Goal: Find specific fact: Find specific fact

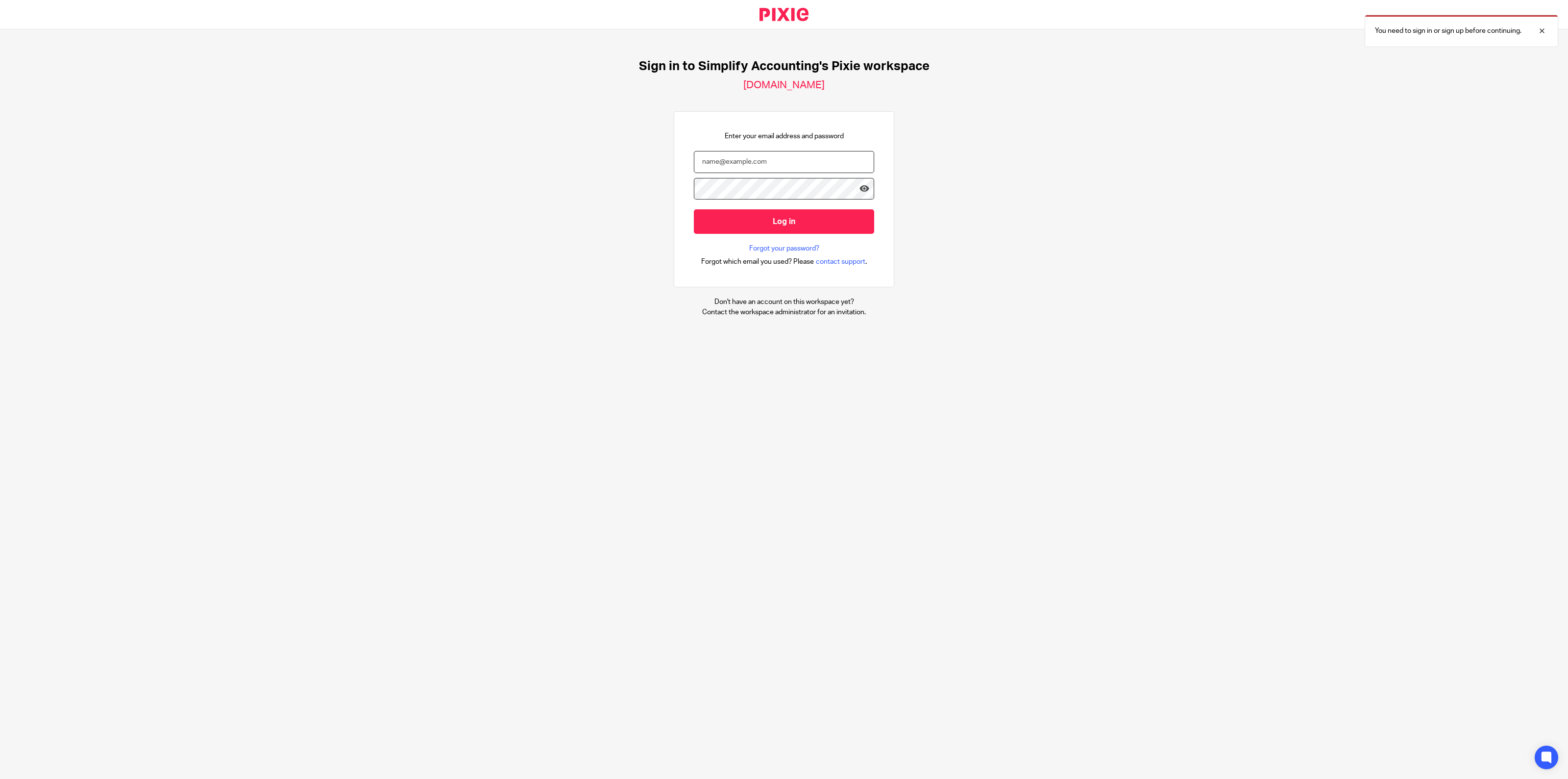
click at [725, 160] on input "email" at bounding box center [784, 162] width 181 height 22
type input "larissa@simplifyaccounting.ca"
click at [754, 222] on input "Log in" at bounding box center [784, 221] width 181 height 24
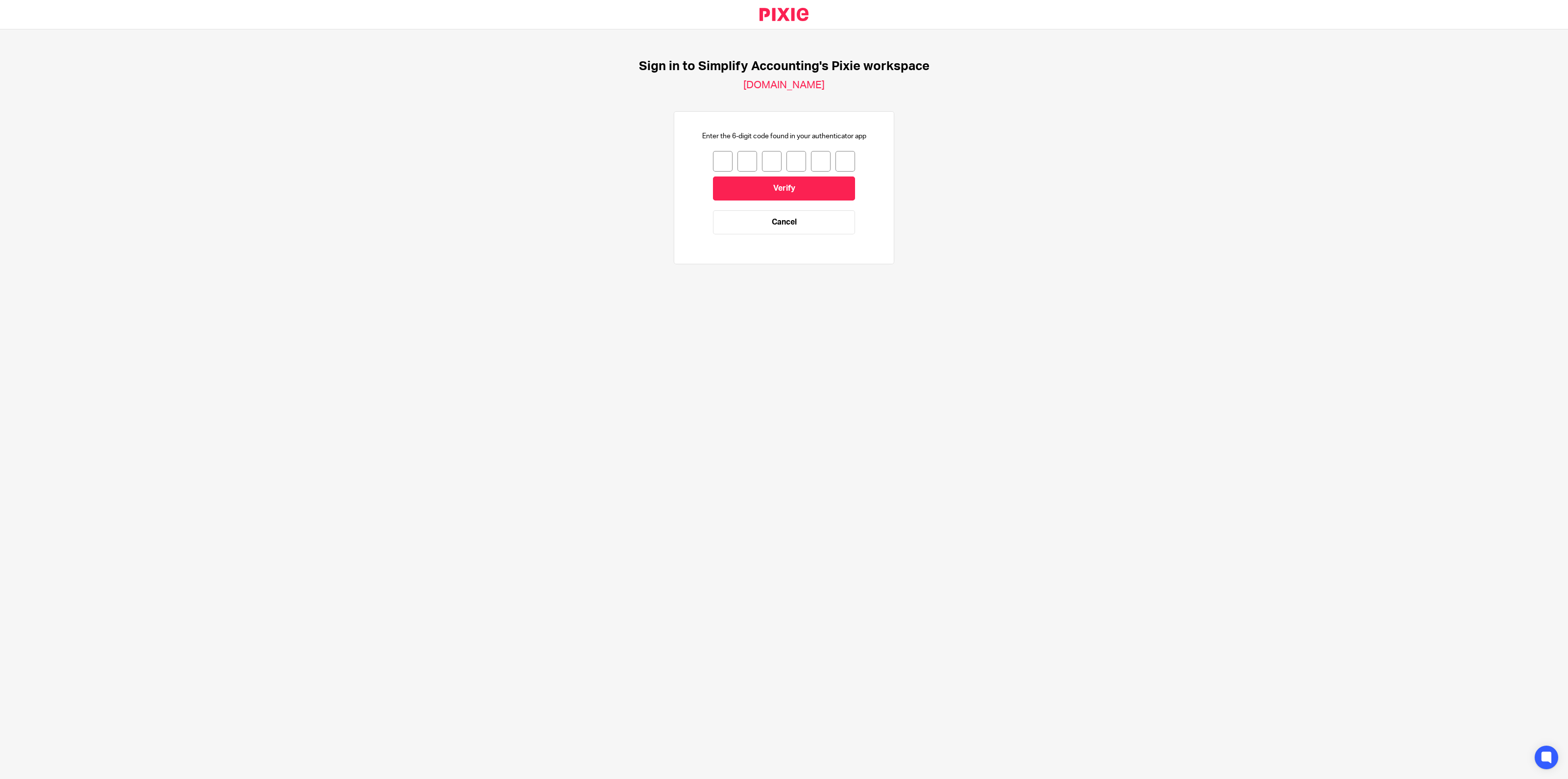
click at [716, 163] on input "number" at bounding box center [722, 161] width 19 height 21
click at [713, 160] on input "number" at bounding box center [722, 161] width 19 height 21
type input "8"
type input "7"
type input "5"
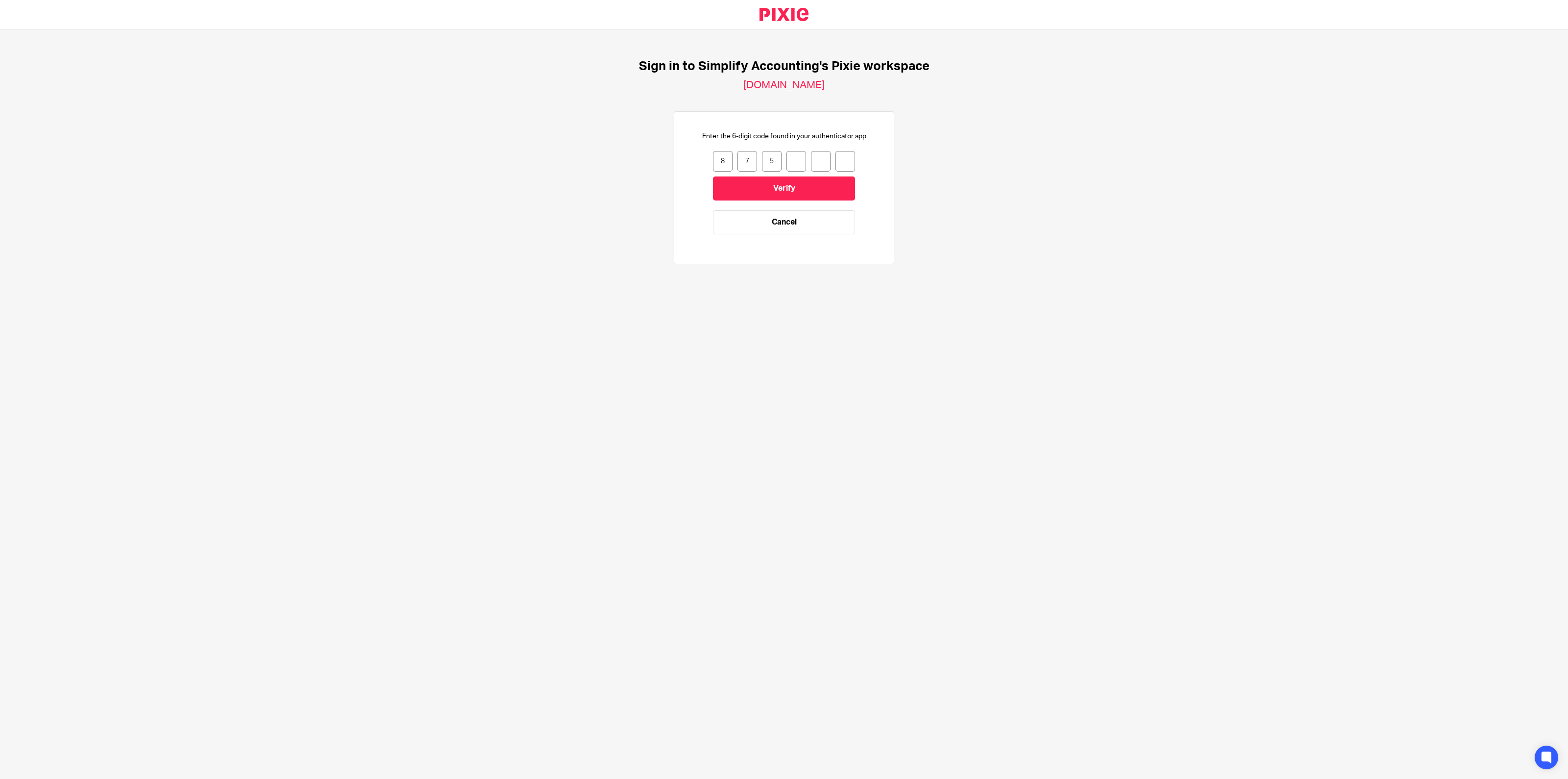
type input "7"
type input "2"
type input "8"
click at [794, 195] on input "Verify" at bounding box center [783, 188] width 142 height 24
drag, startPoint x: 716, startPoint y: 158, endPoint x: 724, endPoint y: 164, distance: 10.0
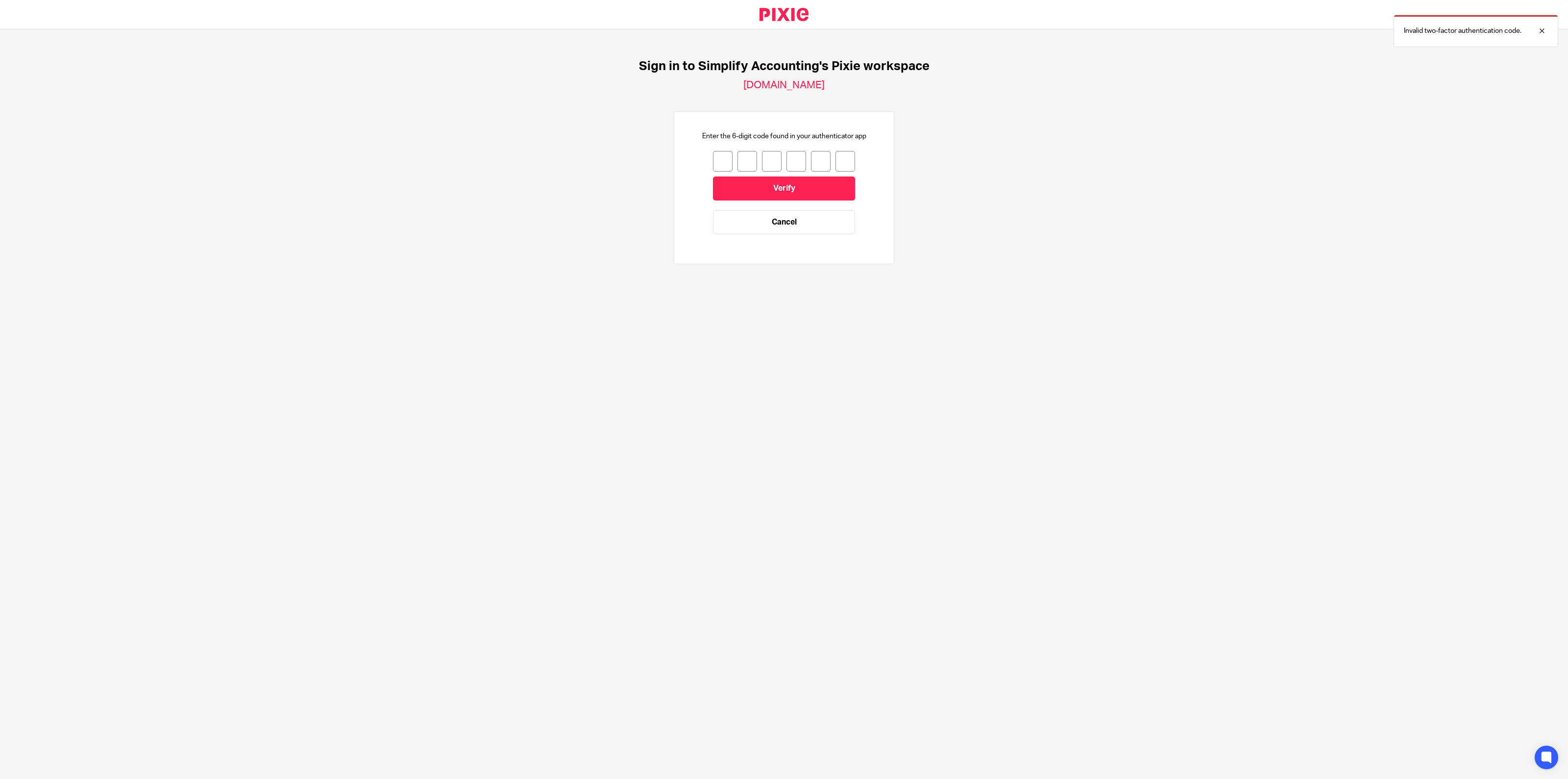
click at [716, 158] on input "number" at bounding box center [722, 161] width 19 height 21
type input "1"
type input "7"
type input "9"
type input "1"
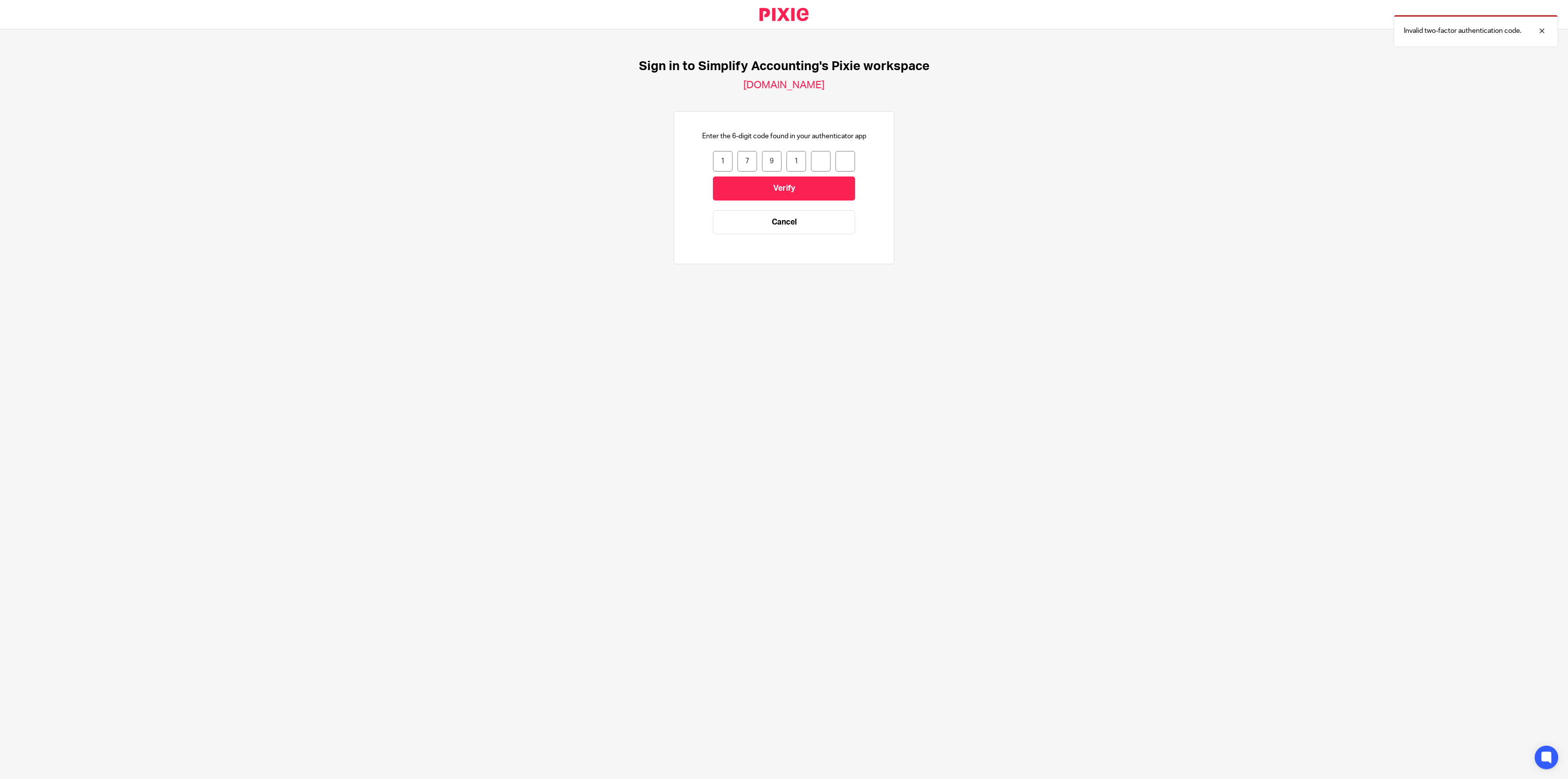
type input "7"
type input "0"
click at [799, 191] on input "Verify" at bounding box center [783, 188] width 142 height 24
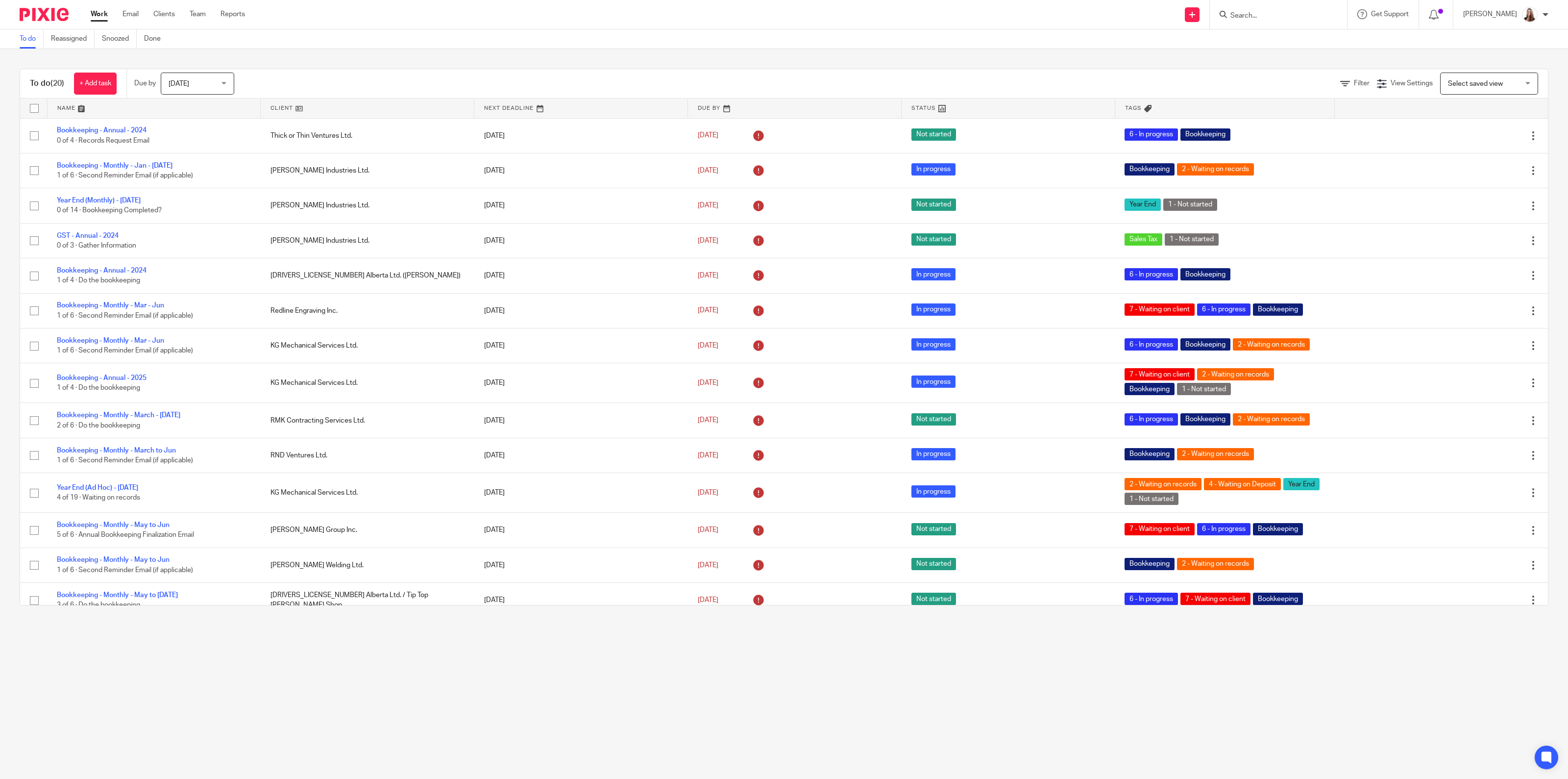
click at [284, 107] on link at bounding box center [367, 108] width 213 height 19
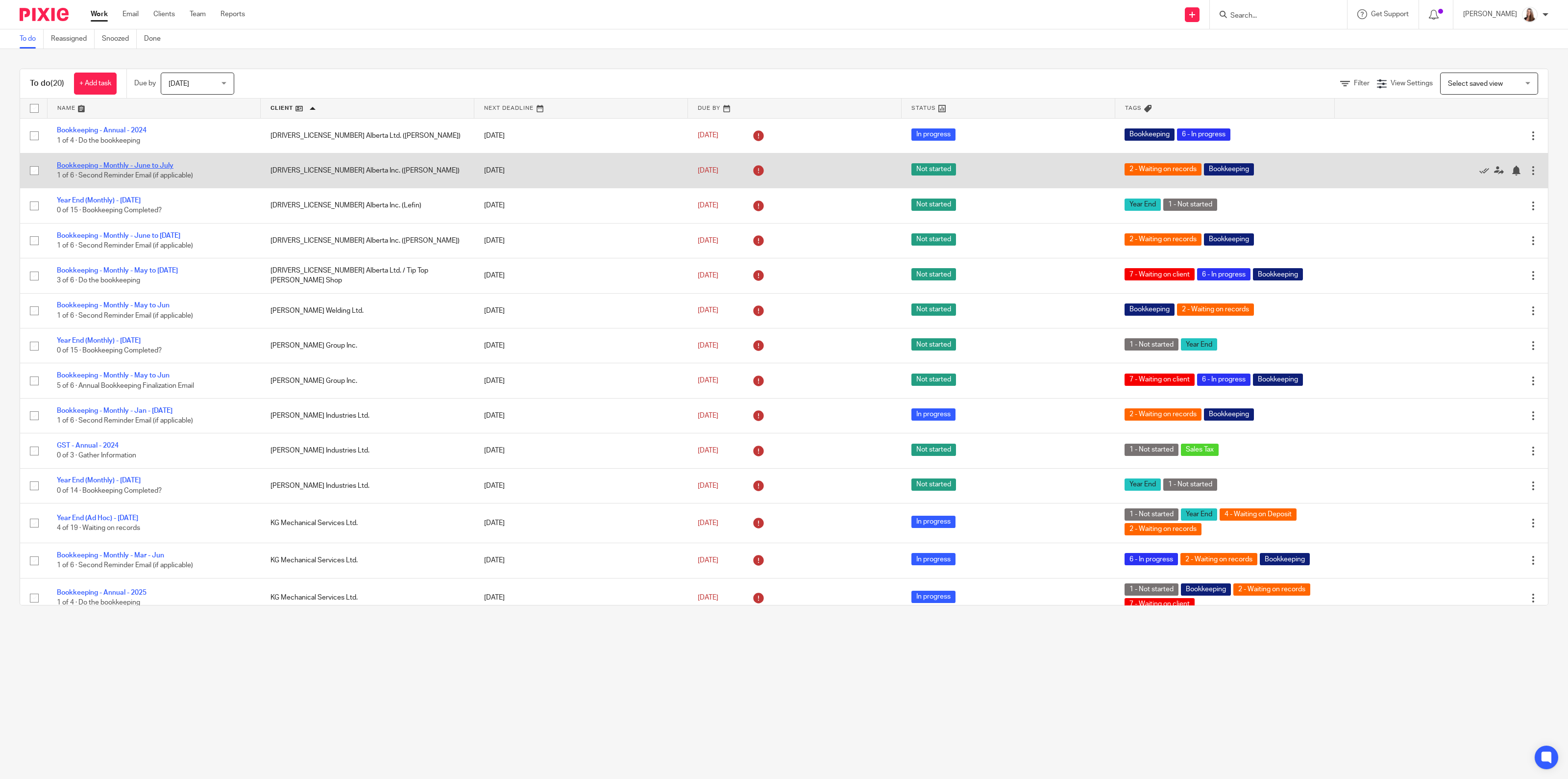
click at [152, 164] on link "Bookkeeping - Monthly - June to July" at bounding box center [115, 165] width 117 height 7
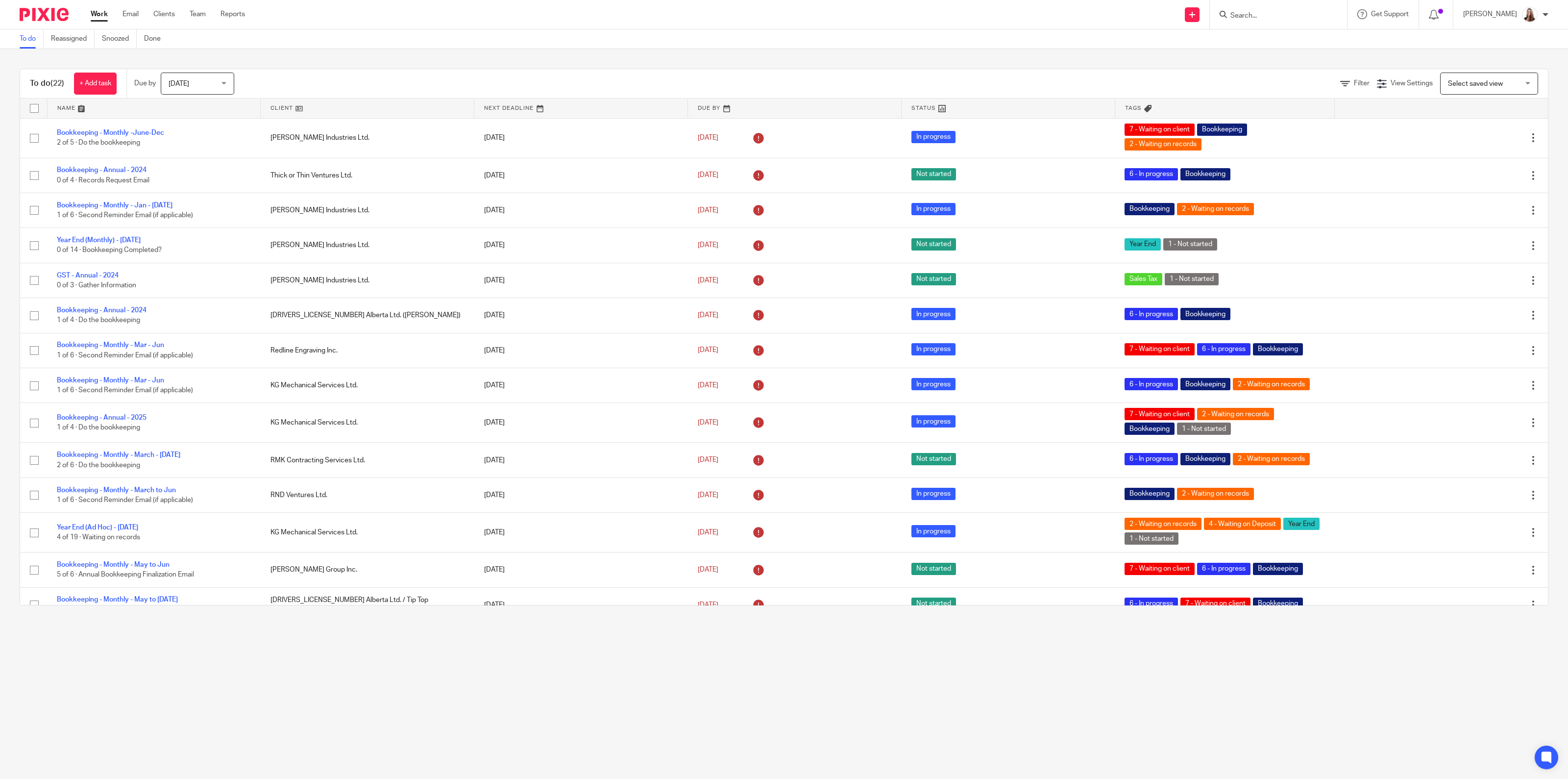
click at [1272, 19] on input "Search" at bounding box center [1274, 16] width 88 height 9
type input "t"
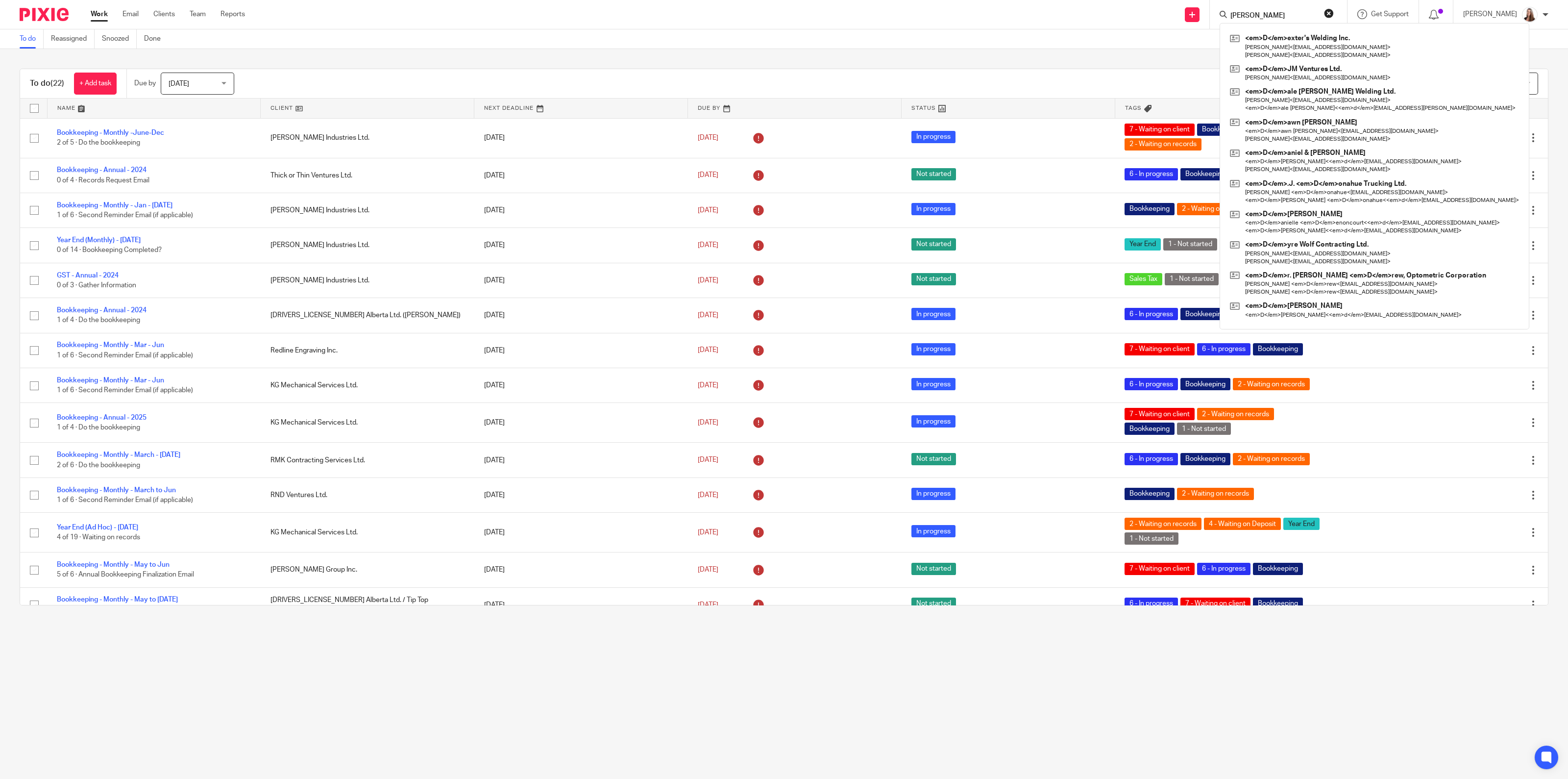
type input "dale"
click button "submit" at bounding box center [0, 0] width 0 height 0
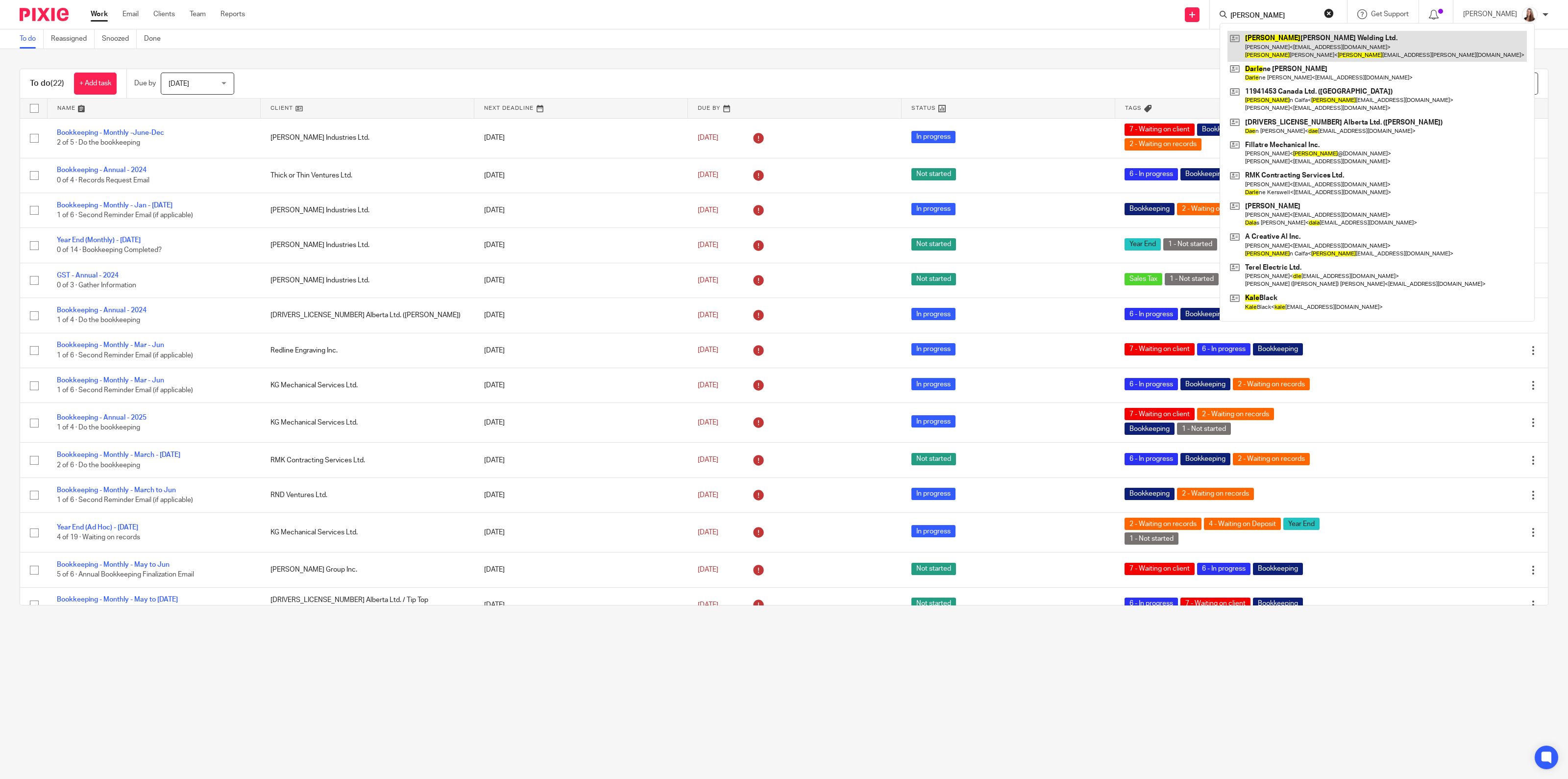
click at [1284, 51] on link at bounding box center [1377, 46] width 300 height 30
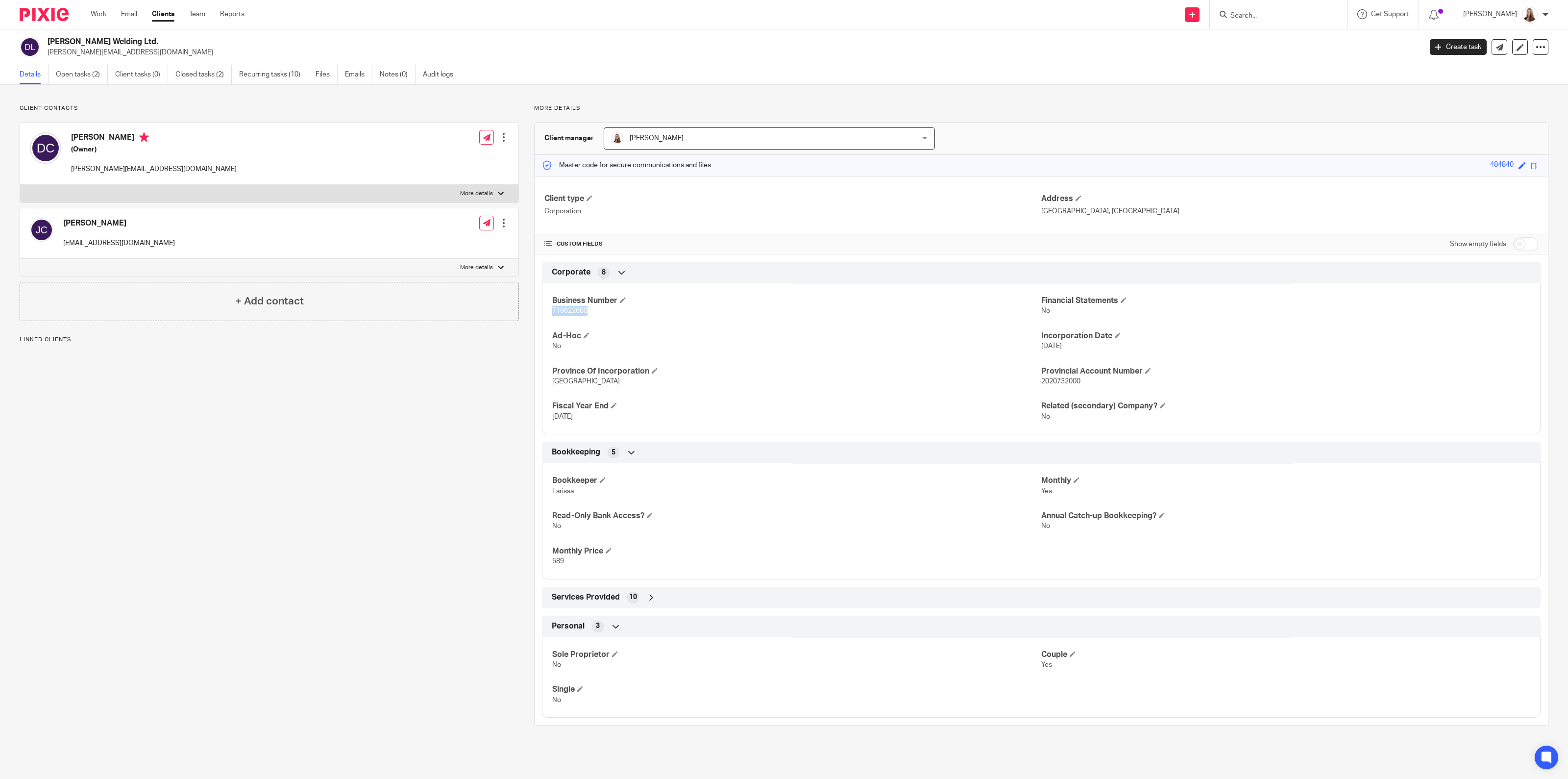
drag, startPoint x: 596, startPoint y: 307, endPoint x: 542, endPoint y: 322, distance: 56.0
click at [542, 310] on div "Business Number 719622680 Financial Statements No Ad-Hoc No Incorporation Date …" at bounding box center [1041, 355] width 999 height 158
copy span "719622680"
